Goal: Check status: Check status

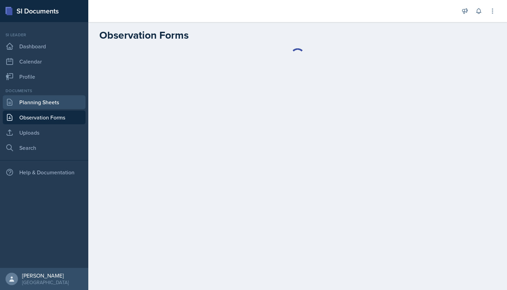
click at [60, 102] on link "Planning Sheets" at bounding box center [44, 102] width 83 height 14
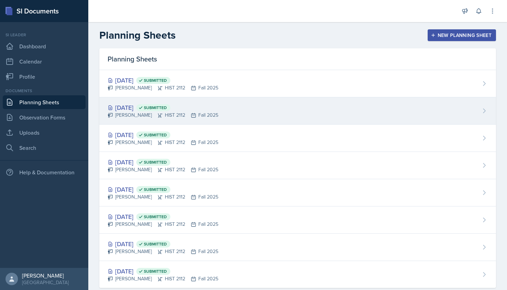
click at [152, 106] on div "Sep 10th, 2025 Submitted" at bounding box center [163, 107] width 111 height 9
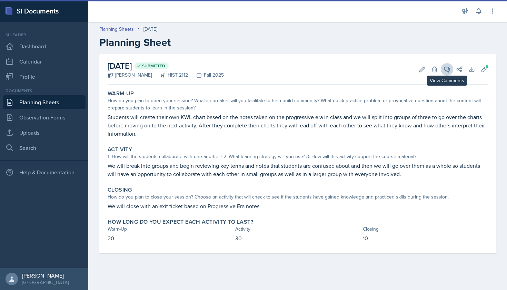
click at [445, 71] on icon at bounding box center [447, 69] width 7 height 7
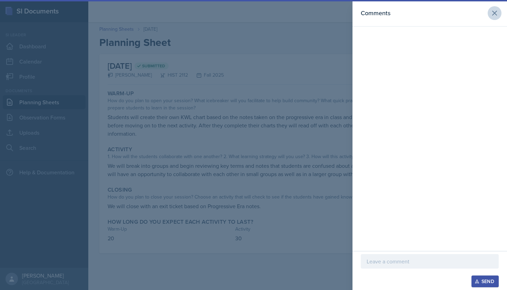
click at [495, 13] on icon at bounding box center [495, 13] width 4 height 4
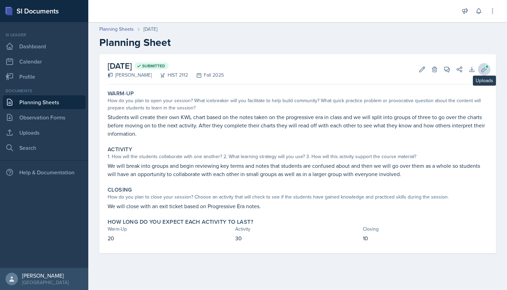
click at [484, 68] on icon at bounding box center [484, 69] width 7 height 7
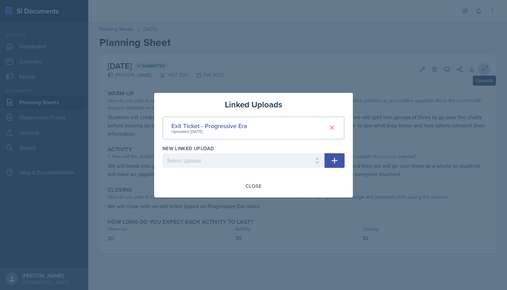
click at [484, 68] on div at bounding box center [253, 145] width 507 height 290
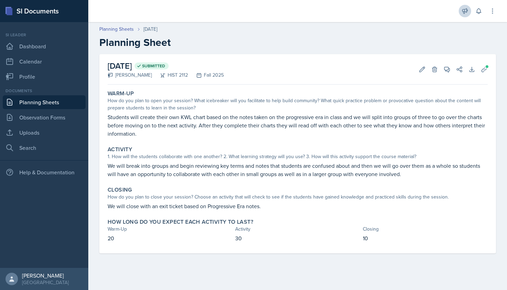
click at [464, 13] on icon at bounding box center [465, 11] width 7 height 7
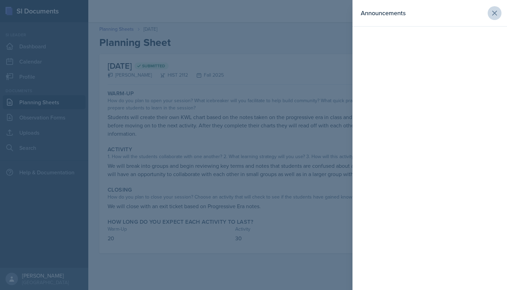
click at [498, 16] on icon at bounding box center [495, 13] width 8 height 8
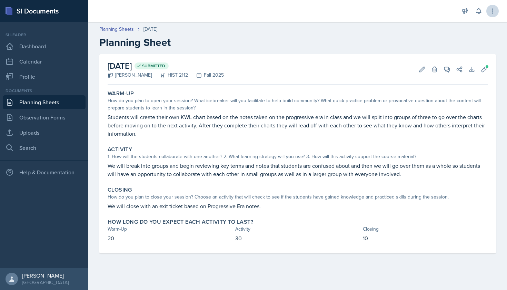
click at [489, 16] on button at bounding box center [493, 11] width 12 height 12
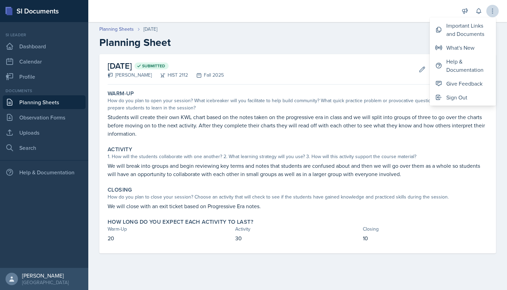
click at [489, 16] on button at bounding box center [493, 11] width 12 height 12
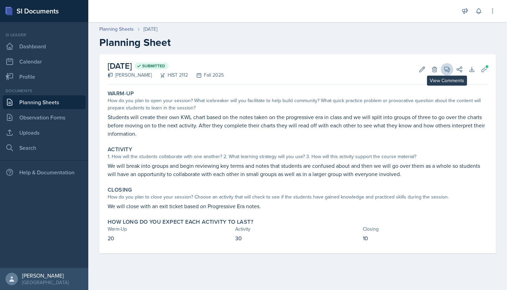
click at [444, 69] on icon at bounding box center [447, 69] width 7 height 7
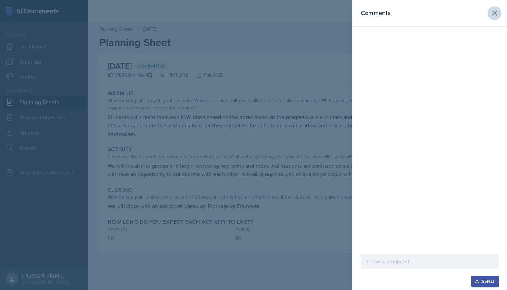
click at [492, 11] on icon at bounding box center [495, 13] width 8 height 8
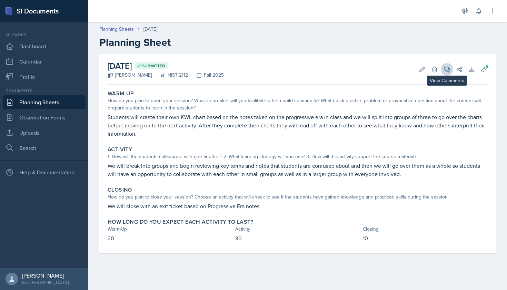
click at [449, 72] on icon at bounding box center [447, 69] width 5 height 5
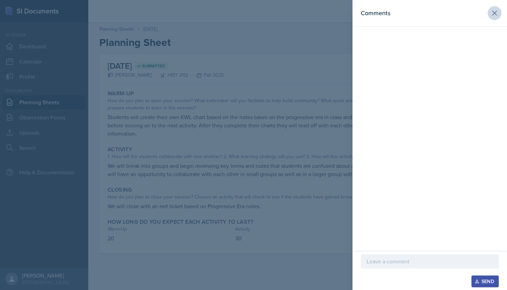
click at [494, 10] on icon at bounding box center [495, 13] width 8 height 8
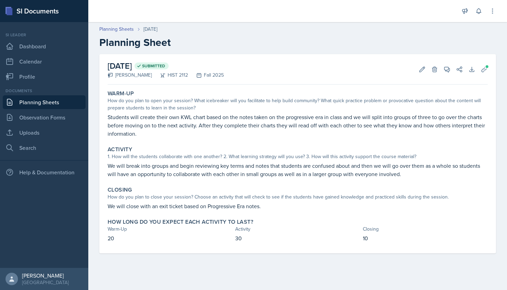
click at [267, 36] on div "Planning Sheets Sep 10th, 2025 Planning Sheet" at bounding box center [297, 37] width 419 height 23
click at [480, 14] on icon at bounding box center [479, 11] width 7 height 7
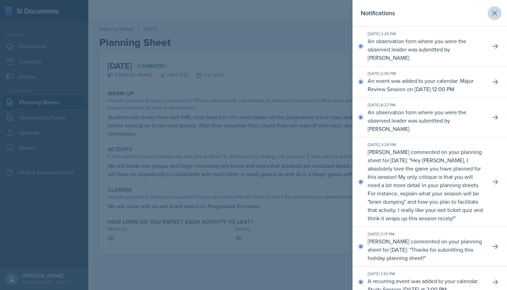
click at [499, 10] on button at bounding box center [495, 13] width 14 height 14
